Goal: Information Seeking & Learning: Learn about a topic

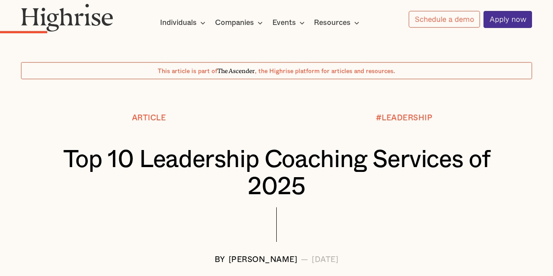
scroll to position [1247, 0]
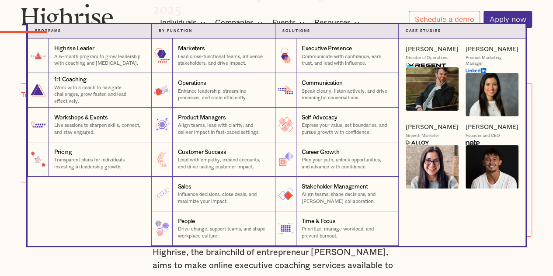
click at [189, 33] on strong "by function" at bounding box center [176, 30] width 34 height 3
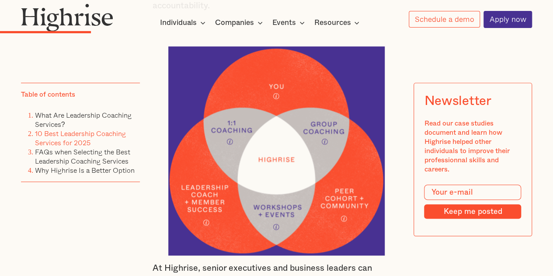
scroll to position [1836, 0]
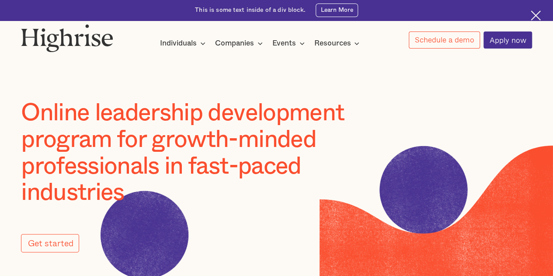
click at [113, 33] on img at bounding box center [67, 38] width 92 height 28
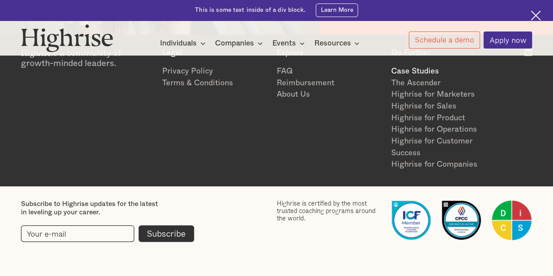
scroll to position [1196, 0]
click at [425, 69] on link "Case Studies" at bounding box center [444, 72] width 106 height 12
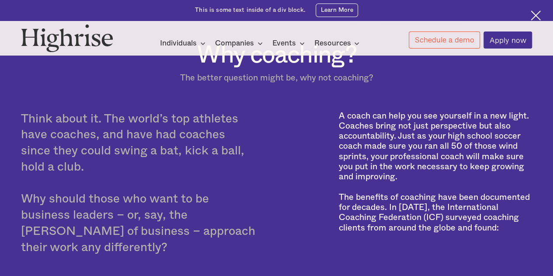
scroll to position [262, 0]
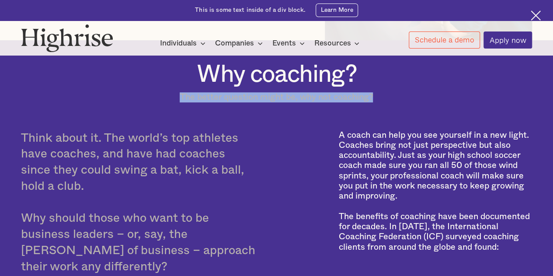
drag, startPoint x: 377, startPoint y: 103, endPoint x: 176, endPoint y: 101, distance: 201.1
click at [176, 101] on div "Why coaching? The better question might be, why not coaching? Think about it. T…" at bounding box center [276, 213] width 552 height 305
copy div "The better question might be, why not coaching?"
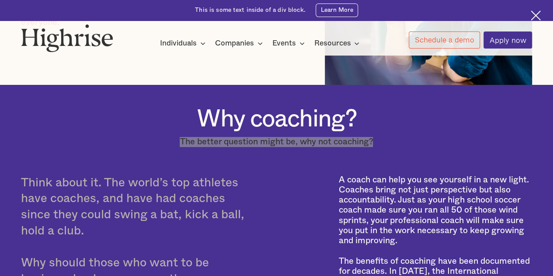
scroll to position [311, 0]
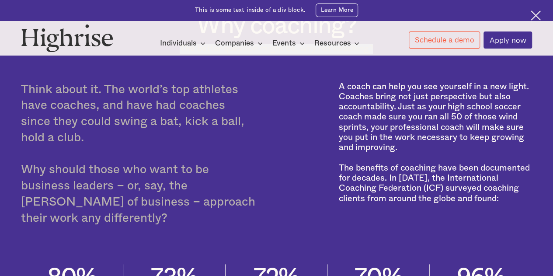
click at [288, 175] on div at bounding box center [297, 154] width 83 height 145
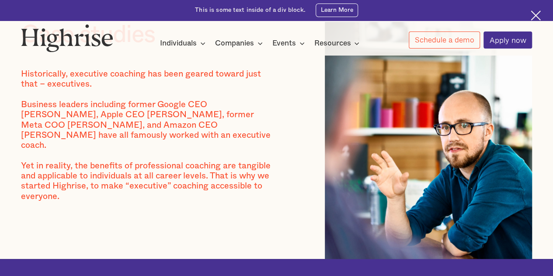
scroll to position [0, 0]
